Goal: Communication & Community: Answer question/provide support

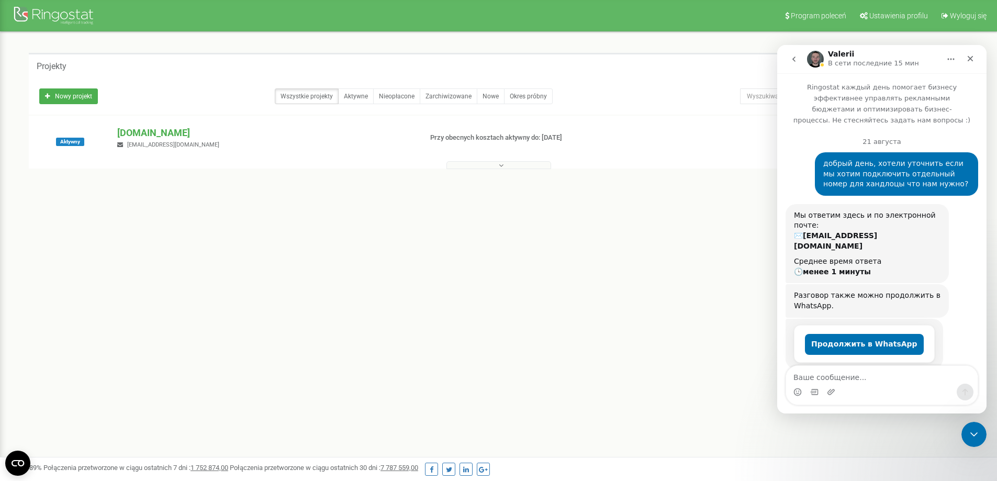
scroll to position [1433, 0]
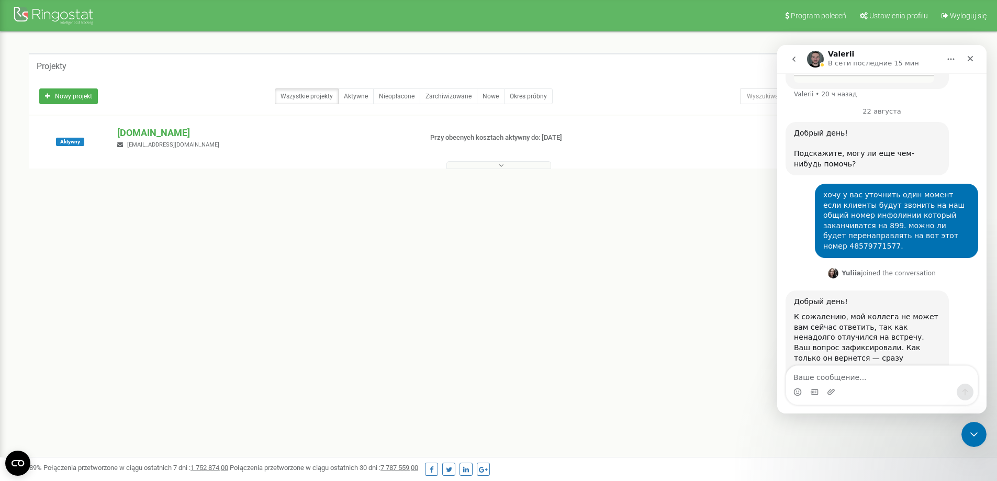
click at [831, 373] on textarea "Ваше сообщение..." at bounding box center [882, 375] width 192 height 18
type textarea "U"
type textarea "голосовое меня мы поменяем для инфолинии"
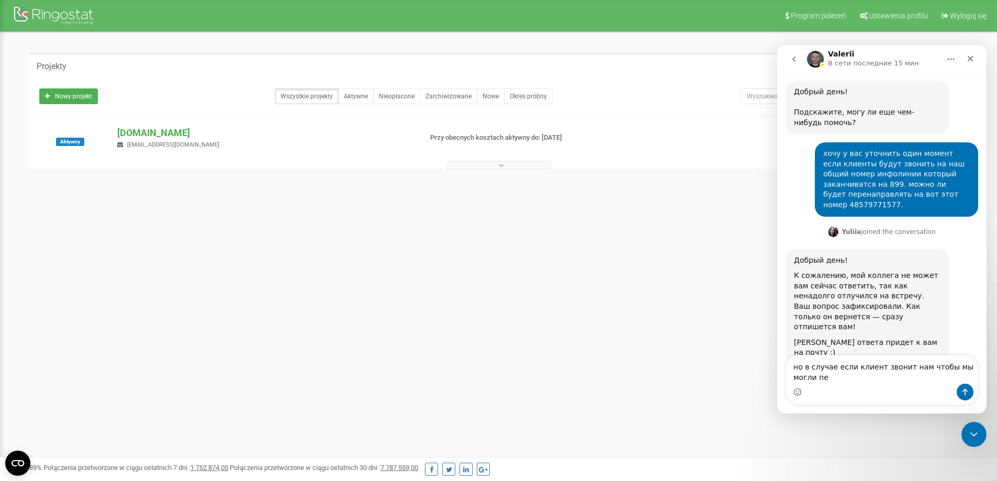
scroll to position [1485, 0]
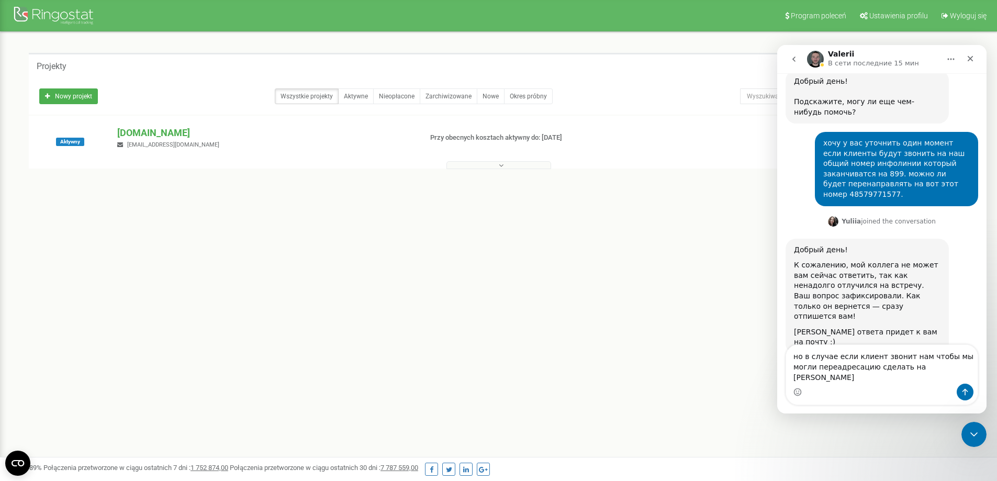
type textarea "но в случае если клиент звонит нам чтобы мы могли переадресацию сделать на [PER…"
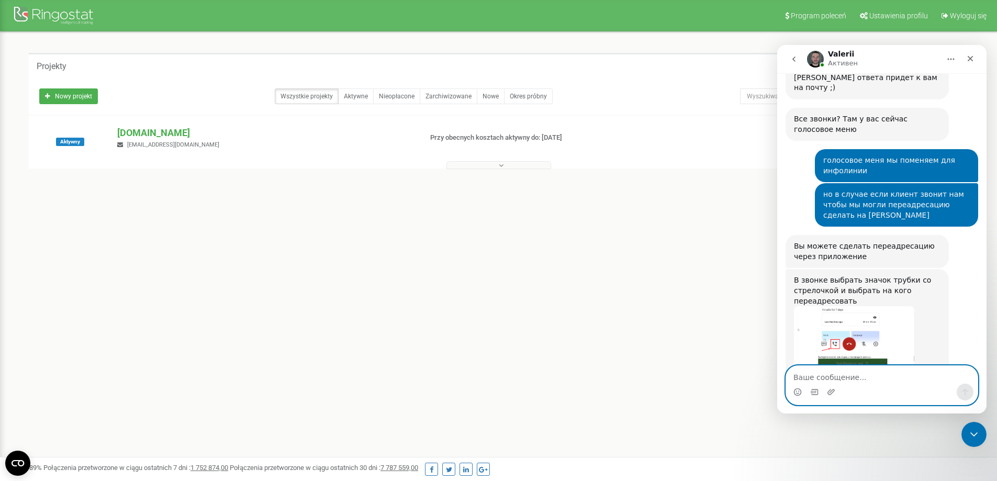
scroll to position [1745, 0]
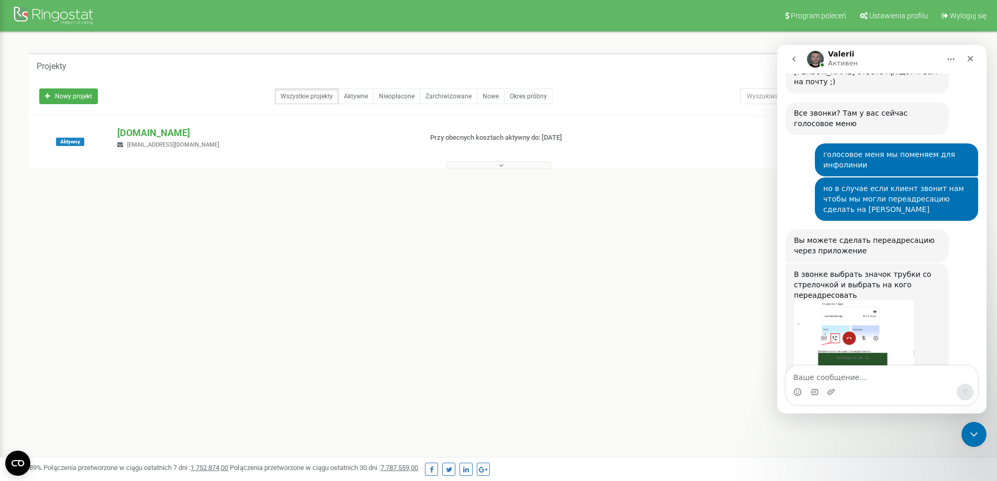
click at [876, 301] on img "Valerii говорит…" at bounding box center [854, 371] width 120 height 140
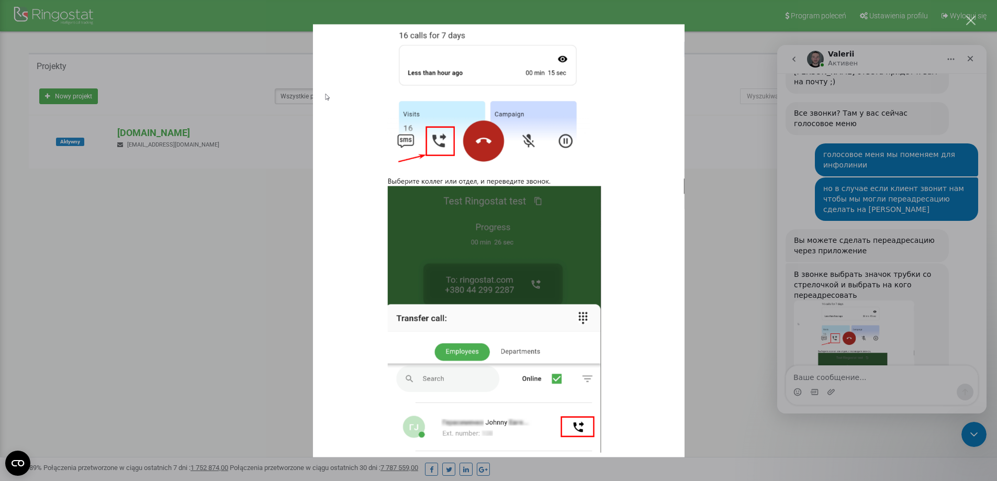
click at [690, 323] on div "Мессенджер Intercom" at bounding box center [498, 240] width 997 height 481
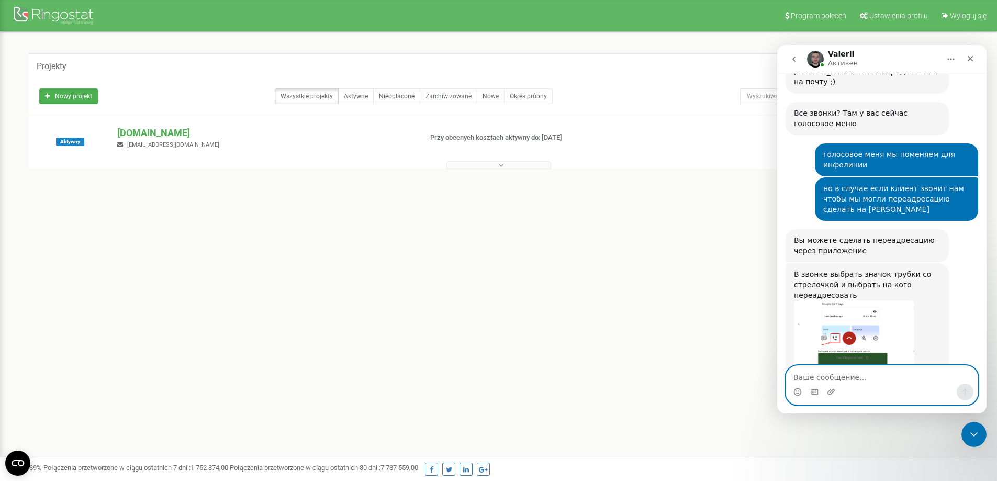
click at [861, 374] on textarea "Ваше сообщение..." at bounding box center [882, 375] width 192 height 18
type textarea "n"
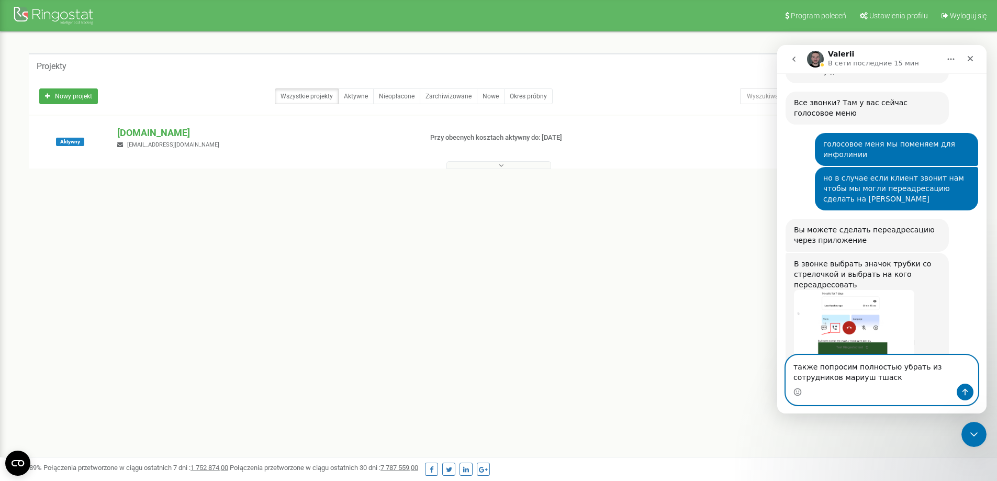
type textarea "также попросим полностью убрать из сотрудников [PERSON_NAME]"
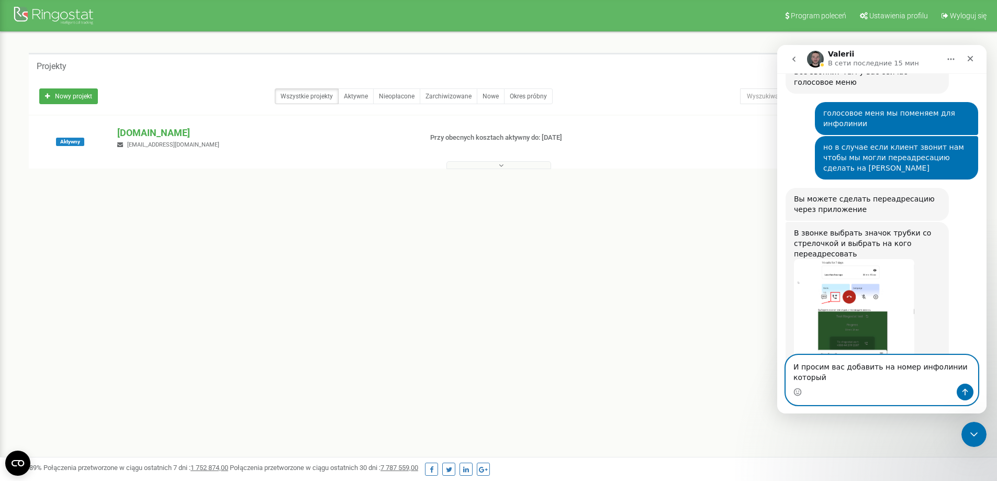
scroll to position [1797, 0]
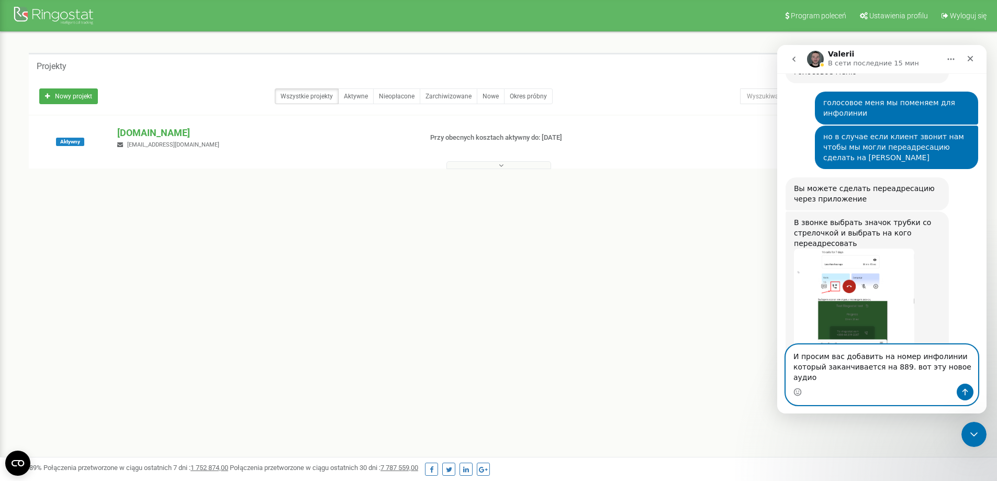
type textarea "И просим вас добавить на номер инфолинии который заканчивается на 889. вот эту …"
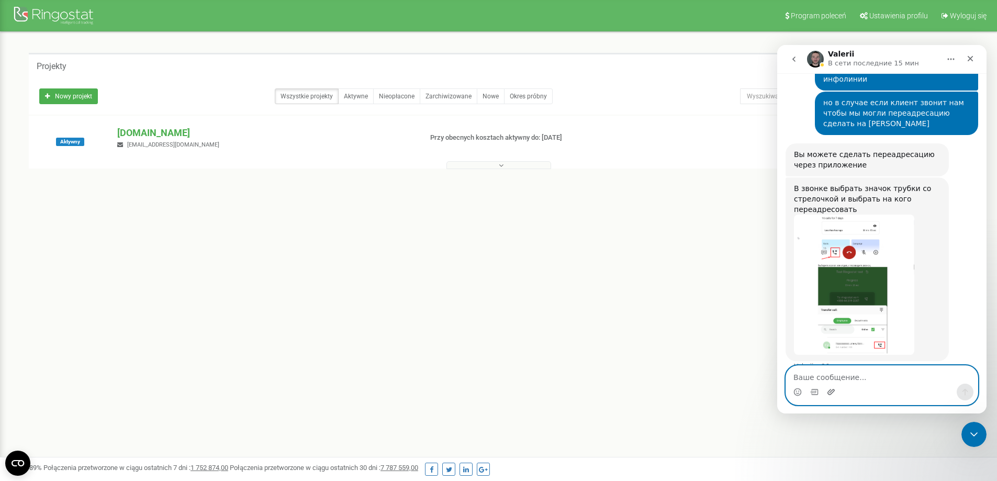
click at [830, 390] on icon "Добавить вложение" at bounding box center [831, 392] width 8 height 8
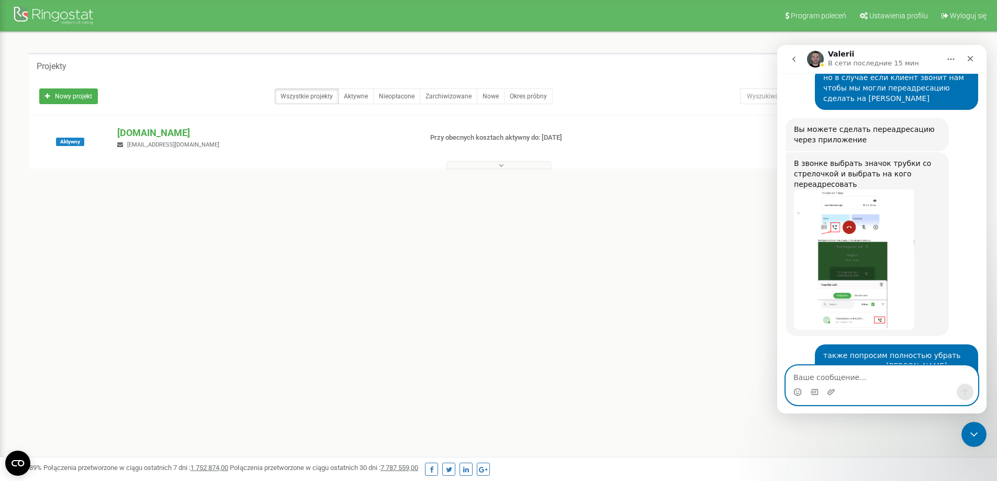
scroll to position [1887, 0]
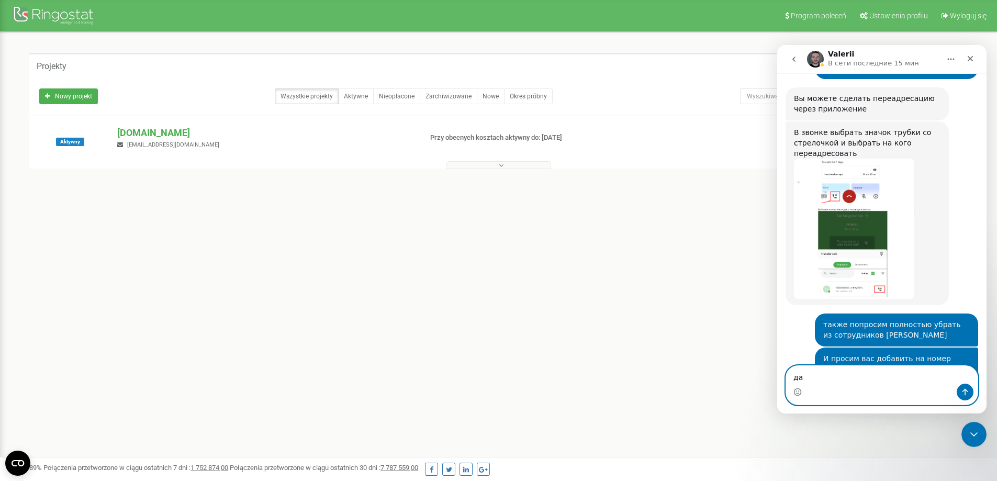
type textarea "да"
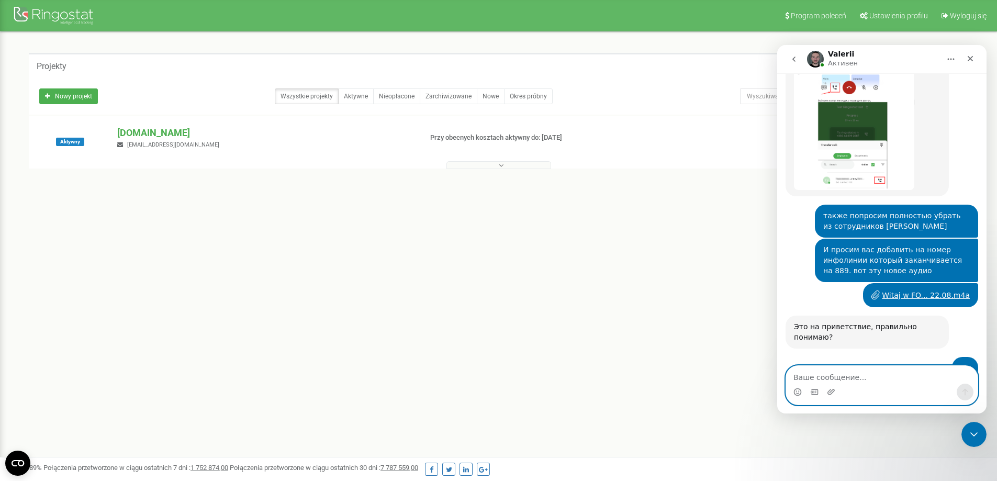
scroll to position [2051, 0]
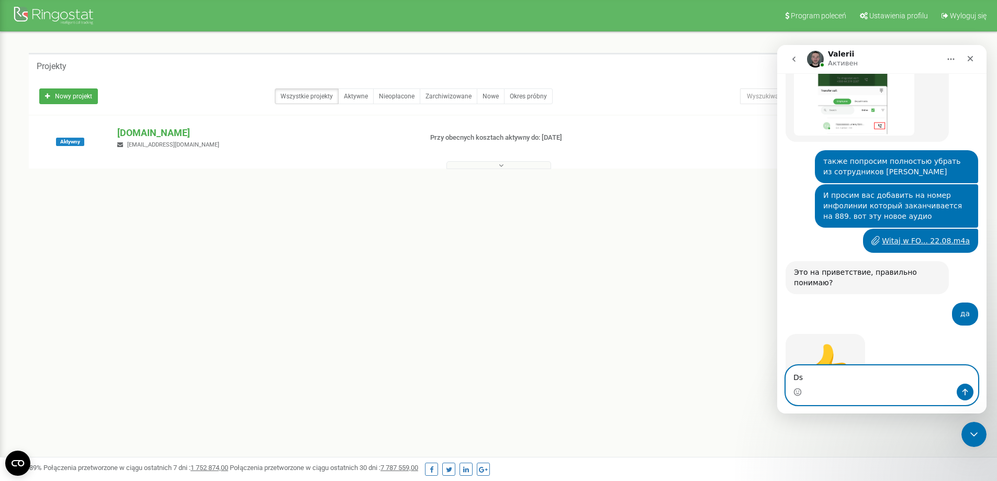
type textarea "D"
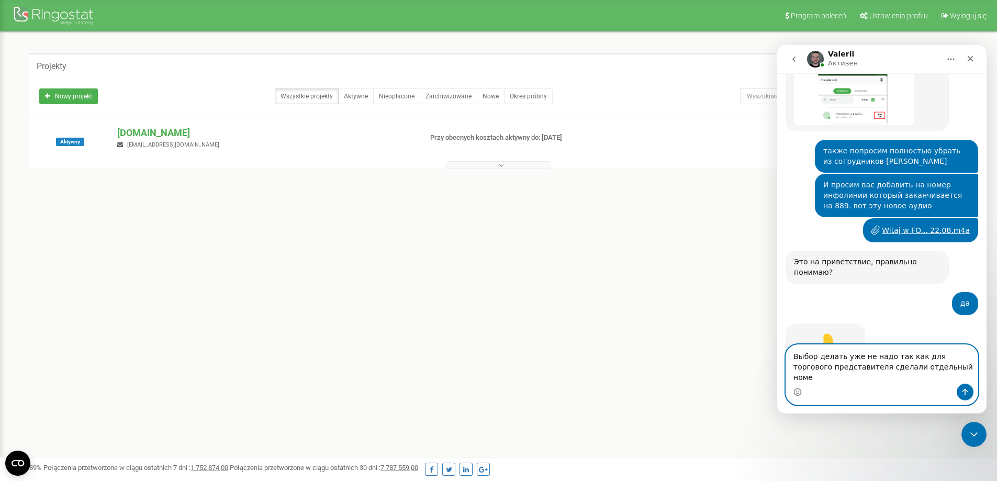
type textarea "Выбор делать уже не надо так как для торгового представителя сделали отдельный …"
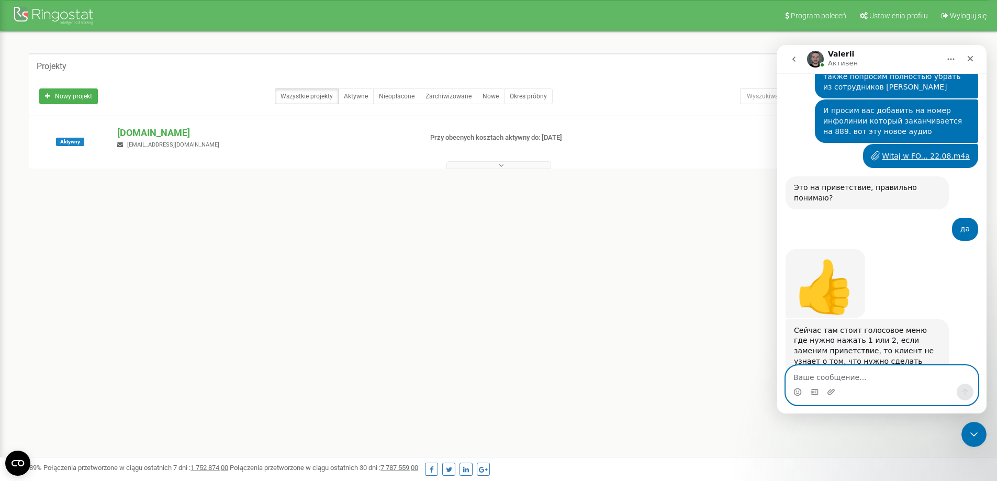
scroll to position [2134, 0]
